Goal: Find specific page/section: Locate a particular part of the current website

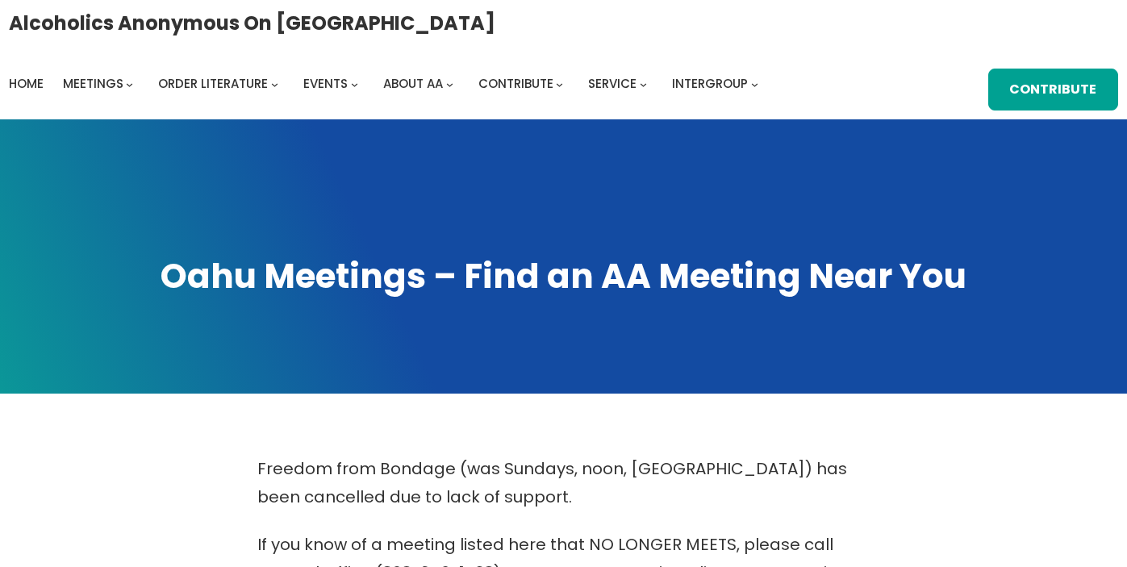
scroll to position [633, 0]
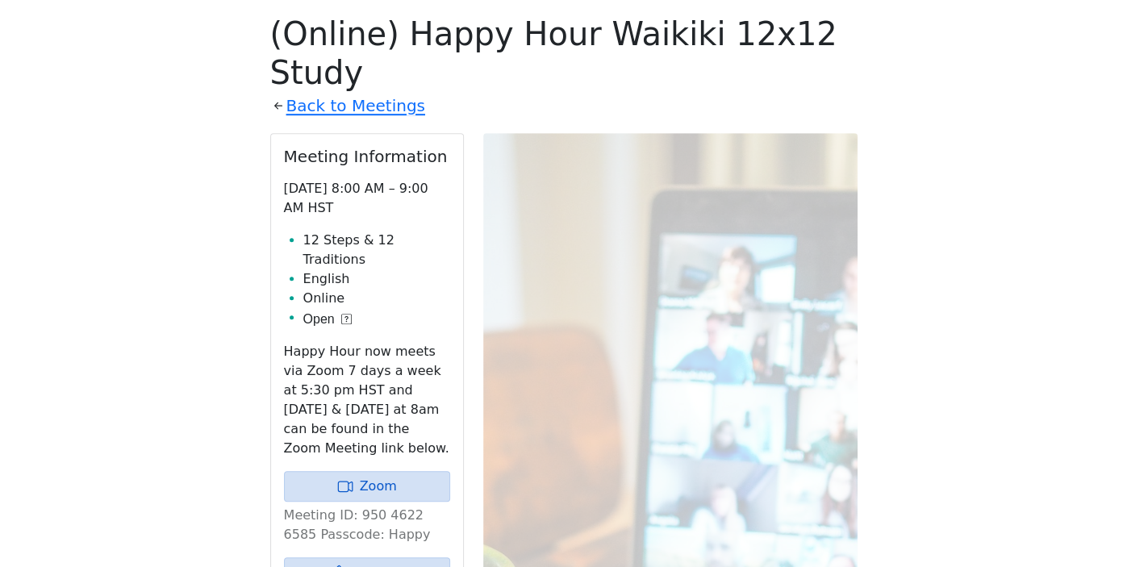
scroll to position [524, 0]
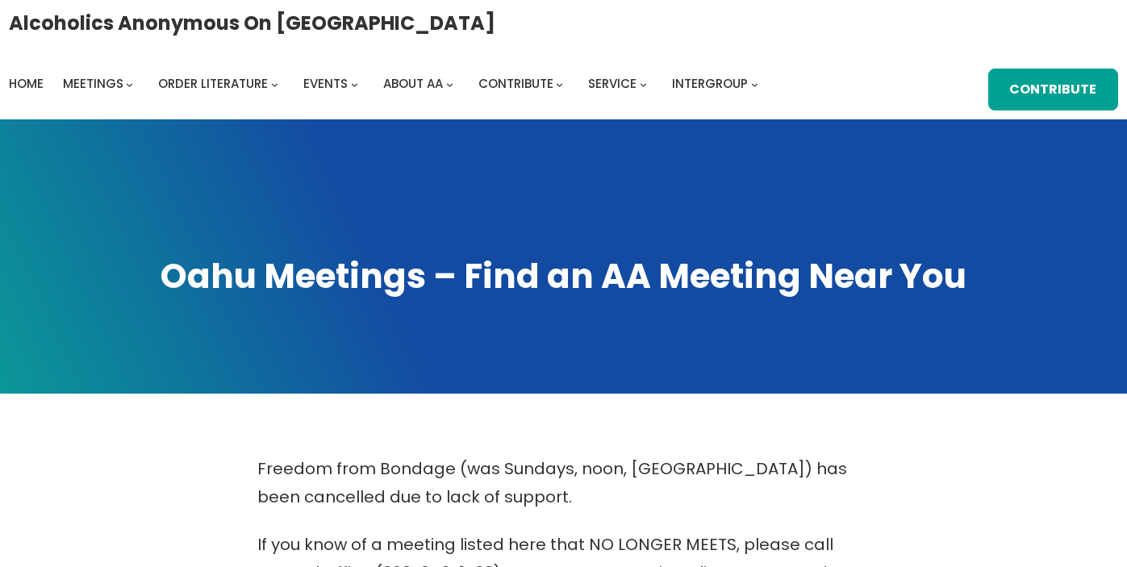
scroll to position [524, 0]
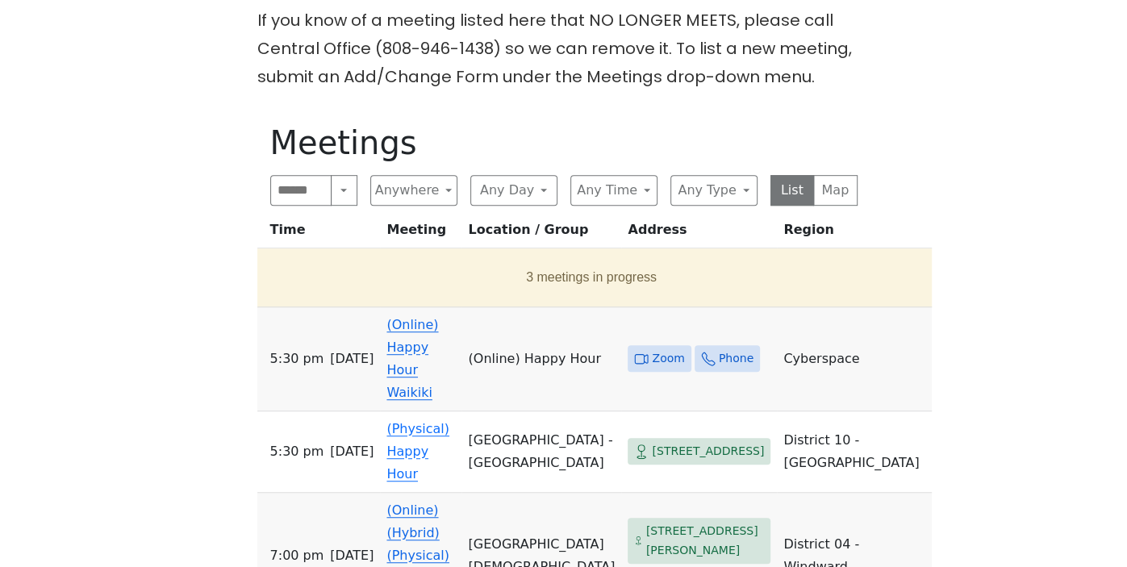
click at [453, 336] on td "(Online) Happy Hour Waikiki" at bounding box center [420, 359] width 81 height 104
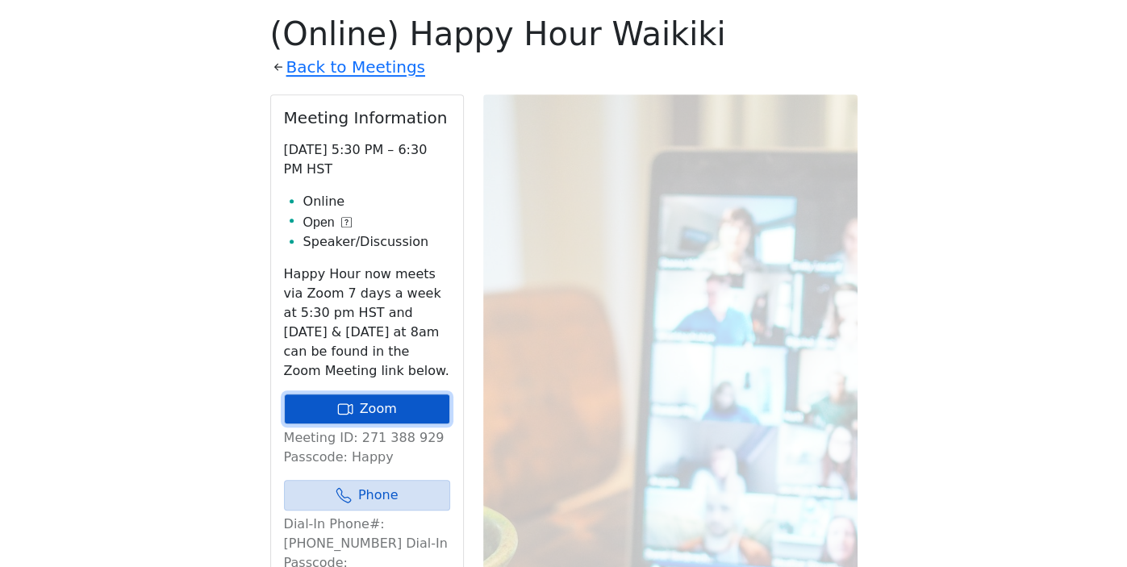
click at [385, 414] on link "Zoom" at bounding box center [367, 409] width 166 height 31
